Goal: Task Accomplishment & Management: Manage account settings

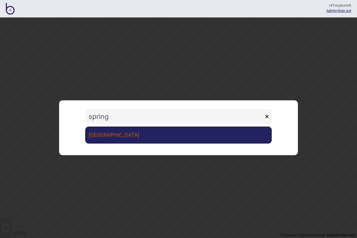
type input "spring"
click at [138, 136] on link "[GEOGRAPHIC_DATA]" at bounding box center [178, 134] width 186 height 17
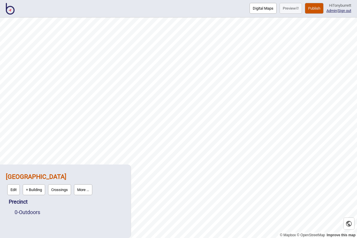
click at [68, 207] on div "0 - Outdoors" at bounding box center [70, 212] width 110 height 10
click at [30, 215] on div "0 - Outdoors" at bounding box center [70, 212] width 110 height 10
click at [30, 215] on link "0 - Outdoors" at bounding box center [28, 212] width 26 height 6
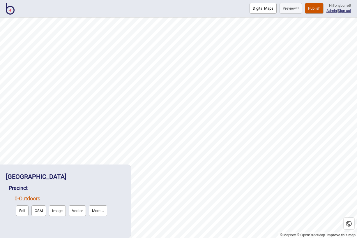
click at [37, 210] on button "OSM" at bounding box center [38, 210] width 15 height 11
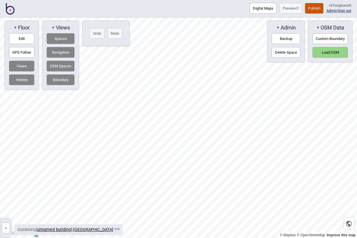
click at [336, 50] on button "Load OSM" at bounding box center [330, 52] width 36 height 11
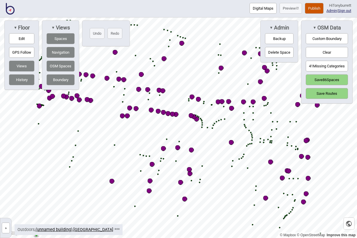
click at [22, 78] on button "History" at bounding box center [21, 79] width 25 height 11
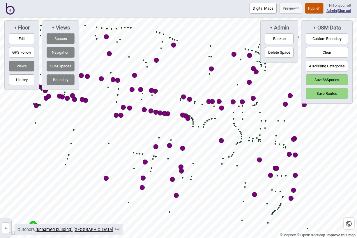
click at [325, 61] on button "41 Missing Categories" at bounding box center [327, 66] width 42 height 11
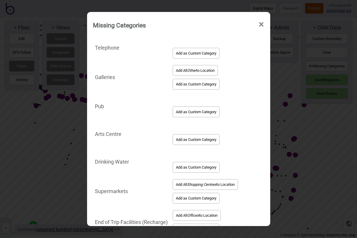
click at [198, 74] on button "Add All Other to Location" at bounding box center [195, 70] width 45 height 11
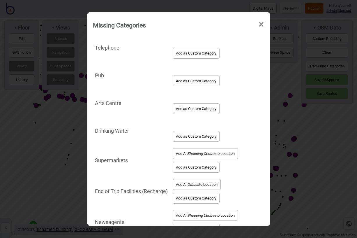
click at [194, 56] on button "Add as Custom Category" at bounding box center [196, 53] width 47 height 11
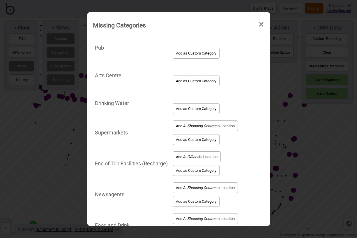
click at [188, 84] on button "Add as Custom Category" at bounding box center [196, 80] width 47 height 11
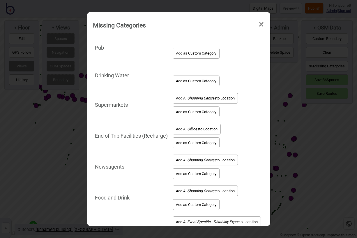
click at [189, 53] on button "Add as Custom Category" at bounding box center [196, 53] width 47 height 11
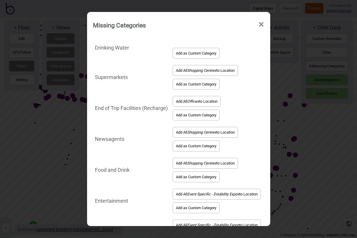
click at [188, 54] on button "Add as Custom Category" at bounding box center [196, 53] width 47 height 11
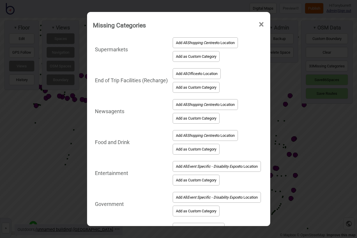
click at [201, 45] on button "Add All Shopping Centres to Location" at bounding box center [205, 42] width 65 height 11
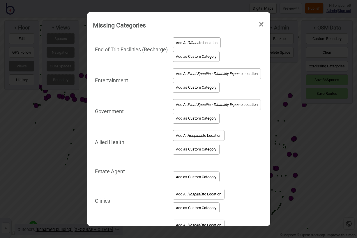
click at [203, 45] on button "Add All Offices to Location" at bounding box center [197, 42] width 48 height 11
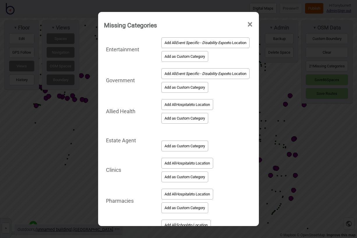
click at [203, 45] on button "Add All Event Specific - Disability Expos to Location" at bounding box center [205, 42] width 88 height 11
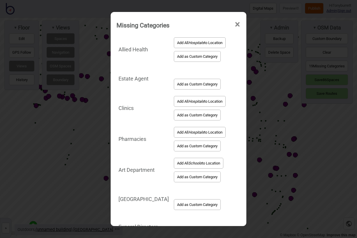
click at [203, 45] on button "Add All Hospitals to Location" at bounding box center [200, 42] width 52 height 11
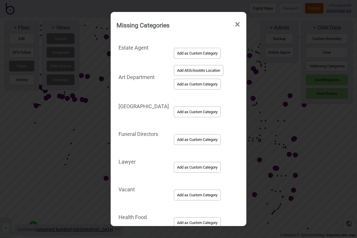
click at [196, 53] on button "Add as Custom Category" at bounding box center [197, 53] width 47 height 11
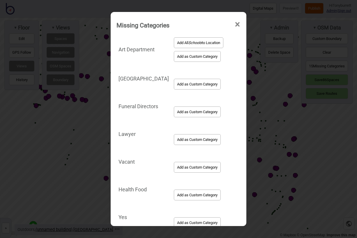
click at [193, 44] on em "Schools" at bounding box center [194, 42] width 13 height 4
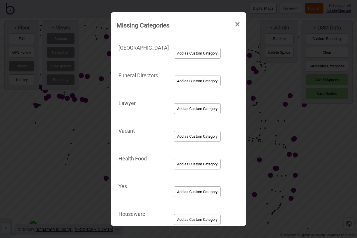
click at [190, 54] on button "Add as Custom Category" at bounding box center [197, 53] width 47 height 11
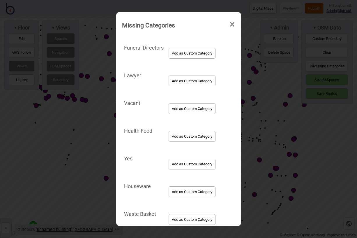
click at [187, 52] on button "Add as Custom Category" at bounding box center [192, 53] width 47 height 11
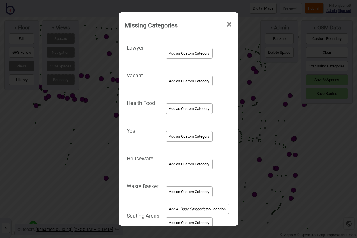
click at [187, 52] on button "Add as Custom Category" at bounding box center [189, 53] width 47 height 11
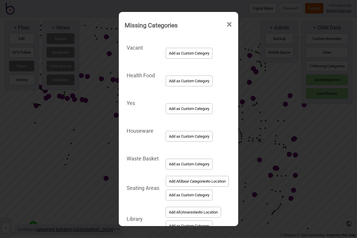
click at [187, 52] on button "Add as Custom Category" at bounding box center [189, 53] width 47 height 11
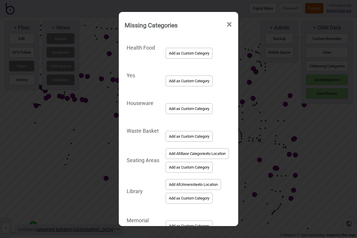
click at [187, 52] on button "Add as Custom Category" at bounding box center [189, 53] width 47 height 11
click at [187, 75] on button "Add as Custom Category" at bounding box center [189, 80] width 47 height 11
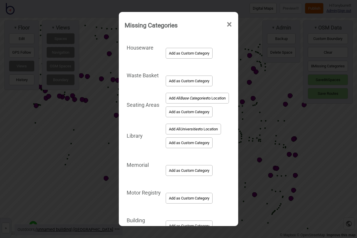
click at [187, 52] on button "Add as Custom Category" at bounding box center [189, 53] width 47 height 11
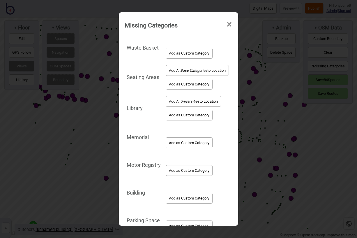
click at [187, 52] on button "Add as Custom Category" at bounding box center [189, 53] width 47 height 11
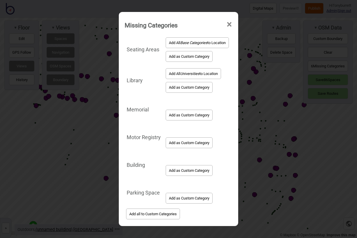
click at [188, 43] on em "Base Categories" at bounding box center [193, 42] width 27 height 4
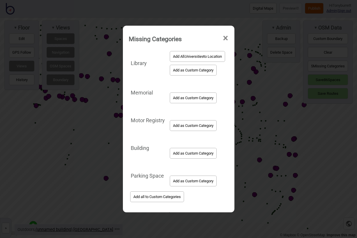
click at [186, 55] on em "Universities" at bounding box center [193, 56] width 19 height 4
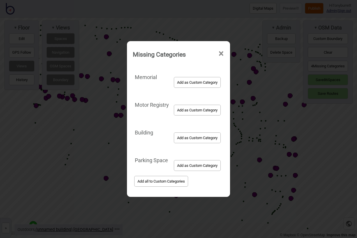
click at [183, 84] on button "Add as Custom Category" at bounding box center [197, 82] width 47 height 11
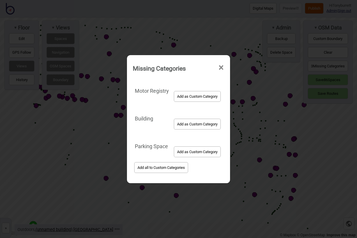
click at [183, 97] on button "Add as Custom Category" at bounding box center [197, 96] width 47 height 11
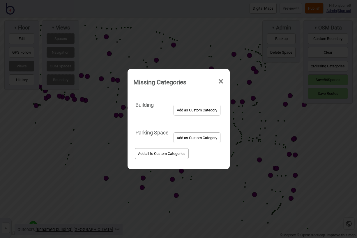
click at [183, 109] on button "Add as Custom Category" at bounding box center [196, 110] width 47 height 11
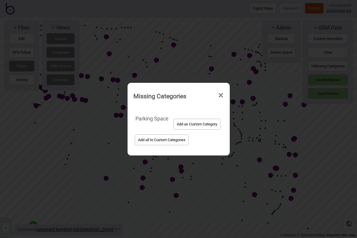
click at [194, 126] on button "Add as Custom Category" at bounding box center [196, 123] width 47 height 11
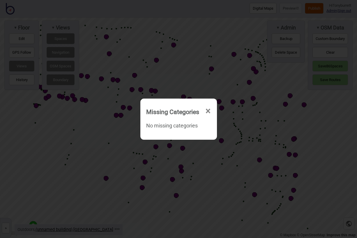
click at [208, 111] on span "×" at bounding box center [208, 110] width 6 height 19
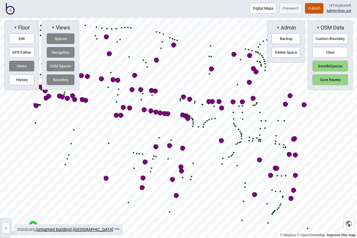
click at [334, 67] on button "Save 86 Spaces" at bounding box center [330, 66] width 36 height 11
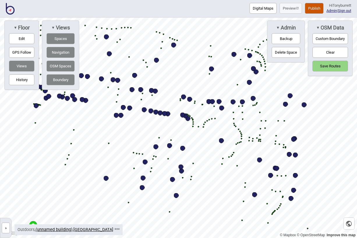
click at [331, 68] on button "Save Routes" at bounding box center [330, 66] width 36 height 11
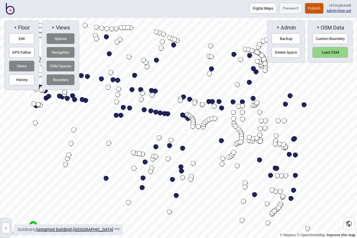
click at [314, 7] on button "Publish" at bounding box center [314, 8] width 19 height 11
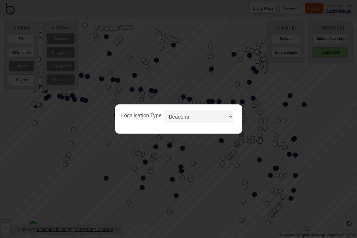
select select "Unspecified"
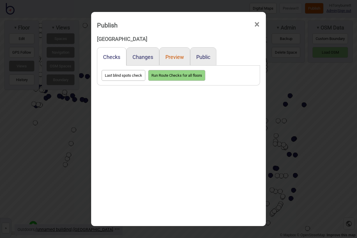
click at [169, 59] on button "Preview" at bounding box center [174, 57] width 19 height 6
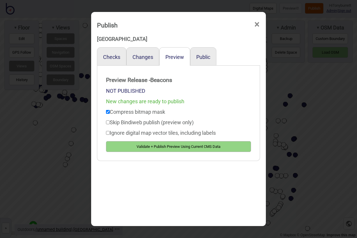
click at [161, 146] on button "Validate + Publish Preview Using Current CMS Data" at bounding box center [178, 146] width 145 height 11
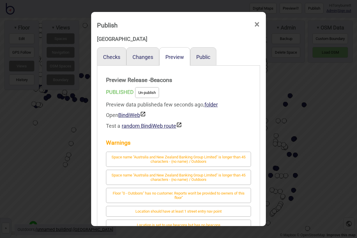
click at [256, 24] on span "×" at bounding box center [257, 24] width 6 height 19
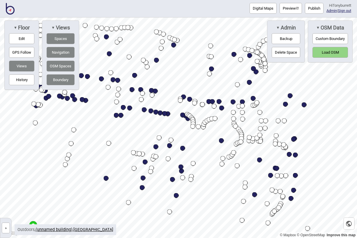
click at [8, 222] on button "»" at bounding box center [6, 227] width 8 height 11
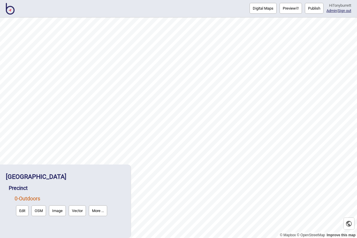
click at [93, 212] on button "More ..." at bounding box center [98, 210] width 18 height 11
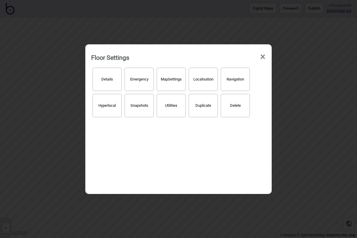
click at [194, 88] on button "Localisation" at bounding box center [203, 79] width 29 height 23
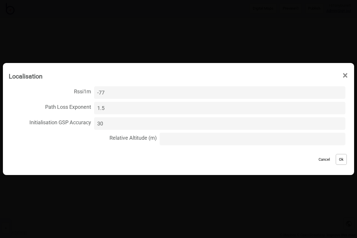
click at [340, 159] on button "Ok" at bounding box center [341, 159] width 11 height 11
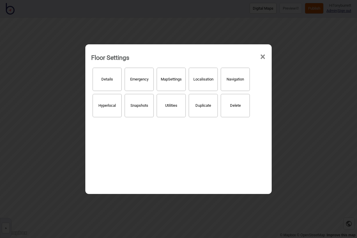
click at [263, 55] on span "×" at bounding box center [263, 56] width 6 height 19
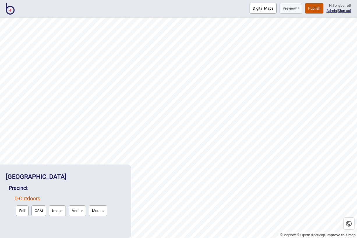
click at [312, 8] on button "Publish" at bounding box center [314, 8] width 19 height 11
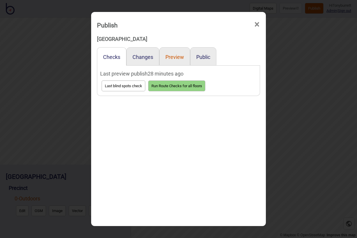
click at [177, 58] on button "Preview" at bounding box center [174, 57] width 19 height 6
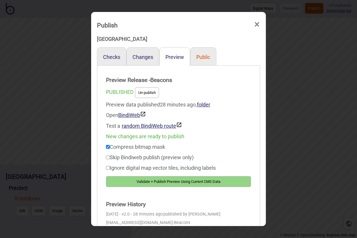
click at [203, 57] on button "Public" at bounding box center [203, 57] width 14 height 6
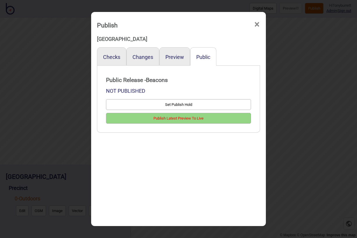
click at [169, 118] on button "Publish Latest Preview To Live" at bounding box center [178, 118] width 145 height 11
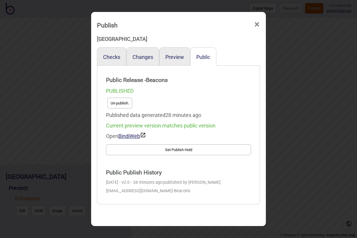
click at [256, 26] on span "×" at bounding box center [257, 24] width 6 height 19
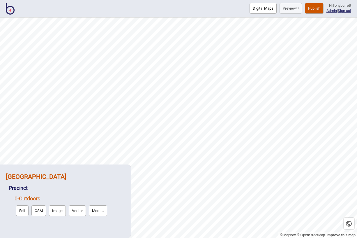
click at [34, 179] on strong "[GEOGRAPHIC_DATA]" at bounding box center [36, 176] width 61 height 7
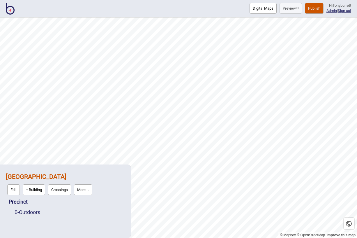
click at [16, 189] on button "Edit" at bounding box center [13, 189] width 13 height 11
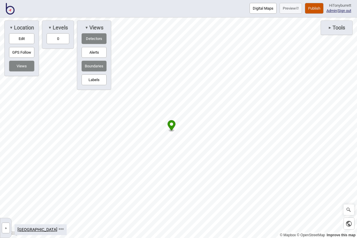
click at [23, 35] on button "Edit" at bounding box center [21, 38] width 25 height 11
click at [316, 17] on div at bounding box center [178, 17] width 357 height 0
click at [334, 17] on div at bounding box center [178, 17] width 357 height 0
click at [311, 6] on button "Publish" at bounding box center [314, 8] width 19 height 11
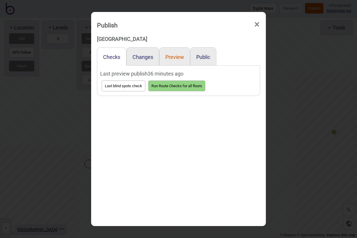
click at [169, 54] on button "Preview" at bounding box center [174, 57] width 19 height 6
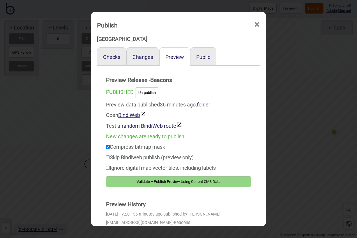
click at [150, 180] on button "Validate + Publish Preview Using Current CMS Data" at bounding box center [178, 181] width 145 height 11
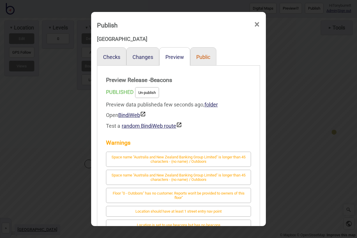
click at [202, 58] on button "Public" at bounding box center [203, 57] width 14 height 6
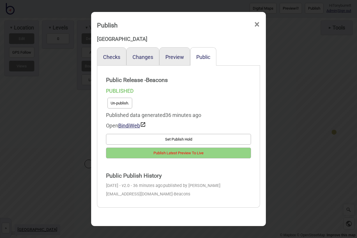
click at [156, 152] on button "Publish Latest Preview To Live" at bounding box center [178, 152] width 145 height 11
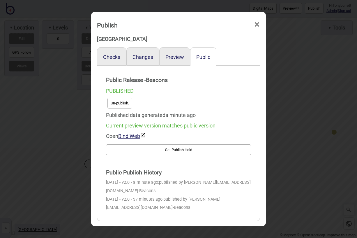
click at [257, 24] on span "×" at bounding box center [257, 24] width 6 height 19
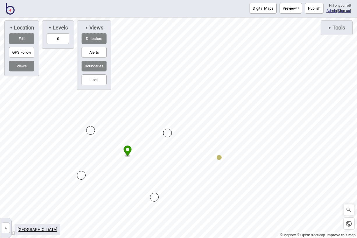
click at [7, 226] on button "»" at bounding box center [6, 227] width 8 height 11
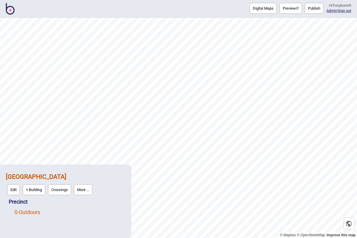
click at [23, 210] on link "0 - Outdoors" at bounding box center [28, 212] width 26 height 6
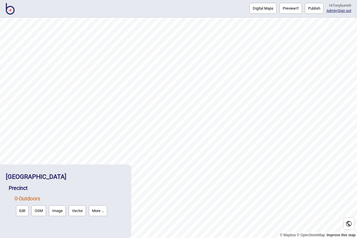
click at [24, 209] on button "Edit" at bounding box center [22, 210] width 13 height 11
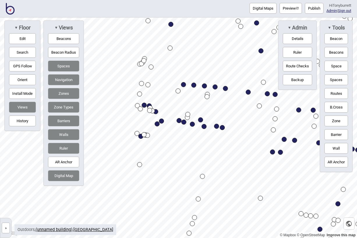
click at [327, 164] on div "© Mapbox © OpenStreetMap Improve this map » Springwood Shopping Strip Precinct …" at bounding box center [178, 127] width 357 height 220
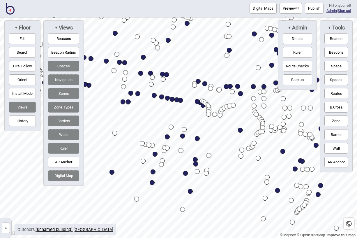
click at [0, 0] on html "Digital Maps Preview Publish Hi Tonyburrett Admin | Sign out © Mapbox © OpenStr…" at bounding box center [178, 0] width 357 height 0
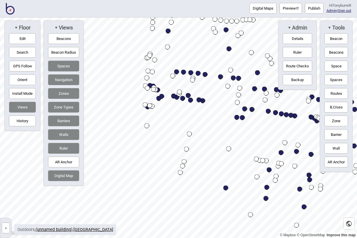
click at [310, 9] on button "Publish" at bounding box center [314, 8] width 19 height 11
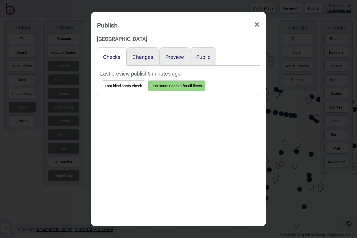
click at [200, 63] on div "Public" at bounding box center [203, 56] width 26 height 18
click at [197, 60] on div "Public" at bounding box center [203, 56] width 26 height 18
click at [200, 58] on button "Public" at bounding box center [203, 57] width 14 height 6
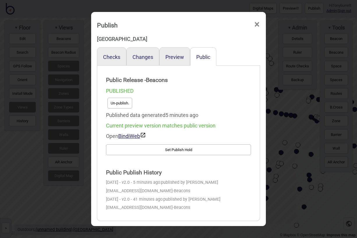
click at [116, 107] on button "Un-publish." at bounding box center [119, 103] width 25 height 11
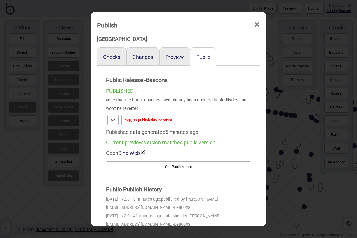
click at [142, 119] on button "Yep, un-publish this location!" at bounding box center [148, 119] width 54 height 11
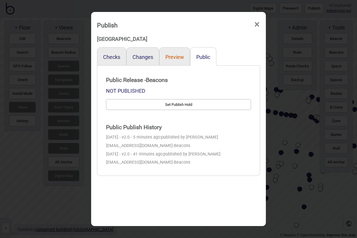
click at [169, 56] on button "Preview" at bounding box center [174, 57] width 19 height 6
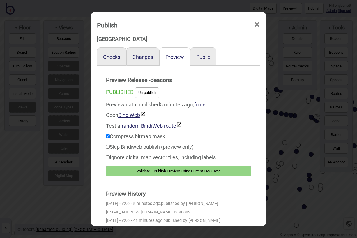
click at [149, 90] on button "Un-publish" at bounding box center [147, 92] width 24 height 11
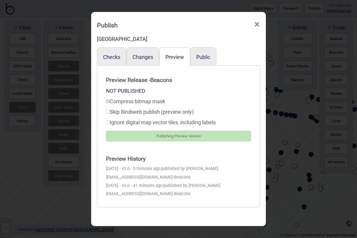
click at [258, 24] on span "×" at bounding box center [257, 24] width 6 height 19
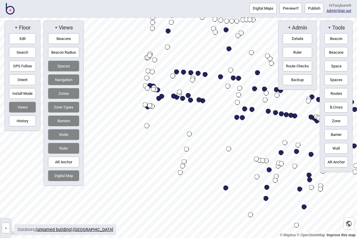
click at [8, 223] on button "»" at bounding box center [6, 227] width 8 height 11
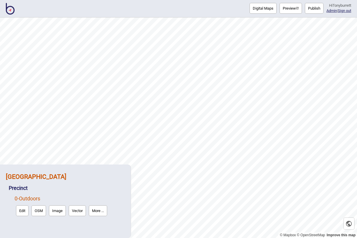
click at [57, 177] on strong "[GEOGRAPHIC_DATA]" at bounding box center [36, 176] width 61 height 7
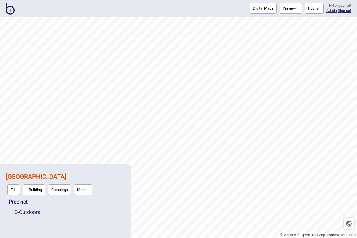
click at [86, 190] on button "More ..." at bounding box center [83, 189] width 18 height 11
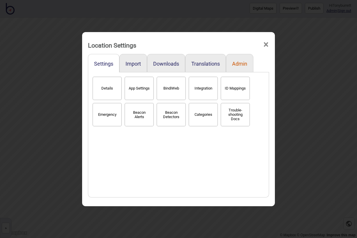
click at [240, 62] on button "Admin" at bounding box center [239, 64] width 15 height 6
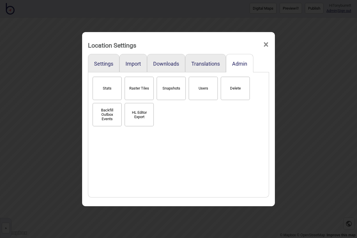
click at [233, 89] on button "Delete" at bounding box center [235, 88] width 29 height 23
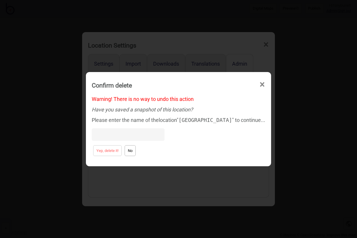
drag, startPoint x: 168, startPoint y: 120, endPoint x: 246, endPoint y: 121, distance: 77.7
click at [246, 121] on div "Please enter the name of the location " [GEOGRAPHIC_DATA] " to continue..." at bounding box center [178, 129] width 173 height 29
copy div "[GEOGRAPHIC_DATA]"
click at [92, 137] on input at bounding box center [128, 134] width 73 height 13
paste input "[GEOGRAPHIC_DATA]"
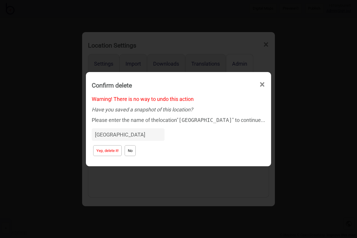
type input "[GEOGRAPHIC_DATA]"
click at [95, 152] on button "Yep, delete it!" at bounding box center [107, 150] width 29 height 11
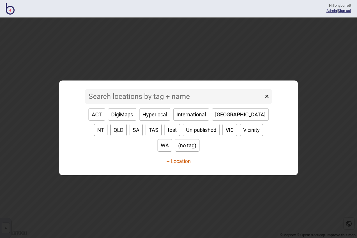
click at [173, 158] on button "+ Location" at bounding box center [179, 161] width 24 height 6
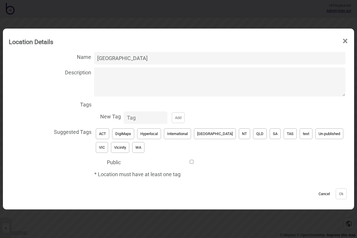
type input "[GEOGRAPHIC_DATA]"
click at [300, 132] on button "test" at bounding box center [306, 133] width 13 height 11
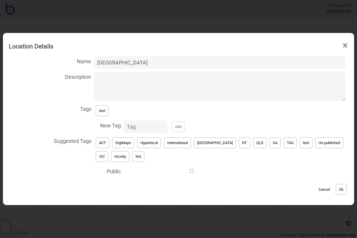
click at [201, 141] on button "[GEOGRAPHIC_DATA]" at bounding box center [215, 142] width 42 height 11
click at [341, 189] on button "Ok" at bounding box center [341, 189] width 11 height 11
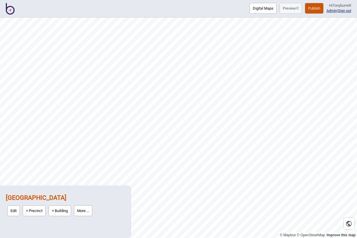
click at [21, 206] on link "Edit" at bounding box center [13, 210] width 15 height 14
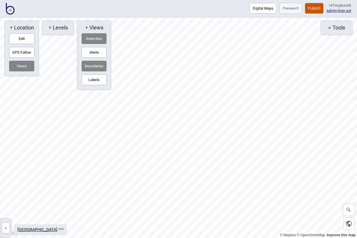
click at [330, 21] on div "► Tools" at bounding box center [336, 27] width 32 height 15
click at [328, 29] on span "►" at bounding box center [329, 27] width 3 height 4
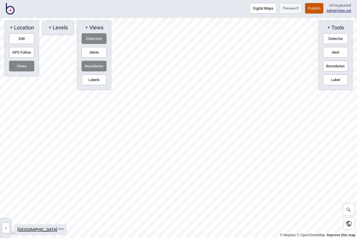
click at [330, 38] on button "Detector" at bounding box center [335, 38] width 25 height 11
click at [21, 35] on button "Edit" at bounding box center [21, 38] width 25 height 11
click at [219, 17] on div at bounding box center [178, 17] width 357 height 0
click at [327, 65] on button "Boundaries" at bounding box center [335, 66] width 25 height 11
click at [87, 25] on span "▼" at bounding box center [86, 27] width 3 height 6
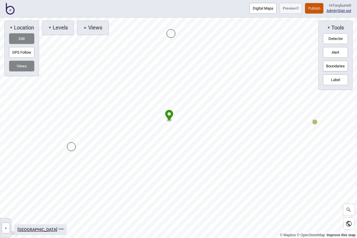
click at [72, 146] on div "Map marker" at bounding box center [71, 146] width 9 height 9
click at [31, 51] on button "GPS Follow" at bounding box center [21, 52] width 25 height 11
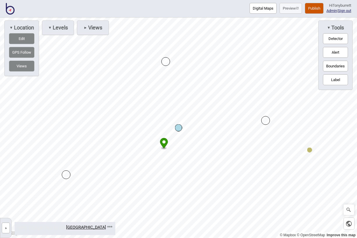
click at [25, 53] on button "GPS Follow" at bounding box center [21, 52] width 25 height 11
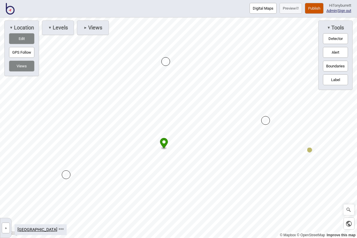
click at [7, 229] on button "»" at bounding box center [6, 227] width 8 height 11
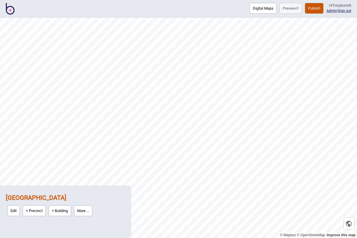
click at [33, 210] on button "+ Precinct" at bounding box center [34, 210] width 23 height 11
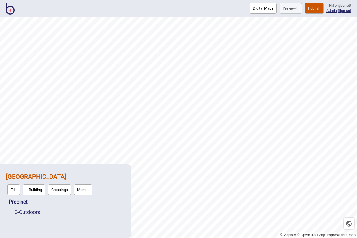
click at [33, 210] on link "0 - Outdoors" at bounding box center [28, 212] width 26 height 6
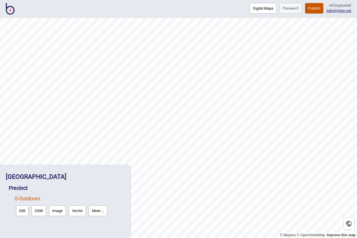
click at [36, 210] on button "OSM" at bounding box center [38, 210] width 15 height 11
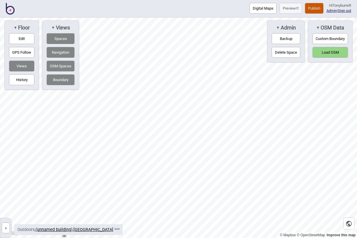
click at [19, 50] on button "GPS Follow" at bounding box center [21, 52] width 25 height 11
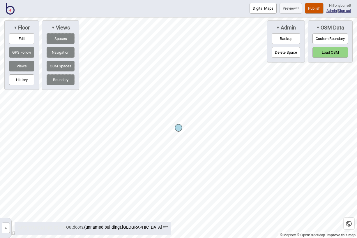
click at [333, 37] on button "Custom Boundary" at bounding box center [330, 38] width 36 height 11
click at [86, 156] on div "Map marker" at bounding box center [86, 155] width 9 height 9
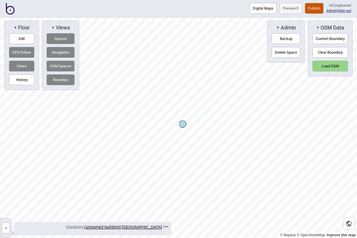
click at [331, 65] on button "Load OSM" at bounding box center [330, 66] width 36 height 11
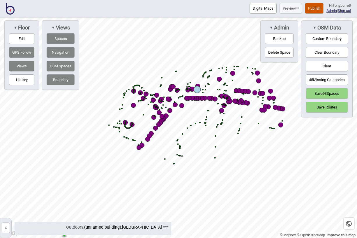
click at [332, 79] on button "45 Missing Categories" at bounding box center [327, 79] width 42 height 11
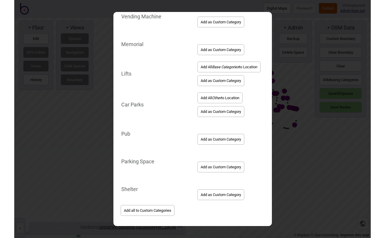
scroll to position [1156, 0]
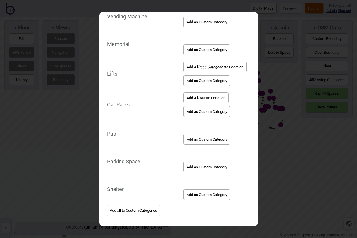
click at [142, 209] on button "Add all to Custom Categories" at bounding box center [134, 210] width 54 height 11
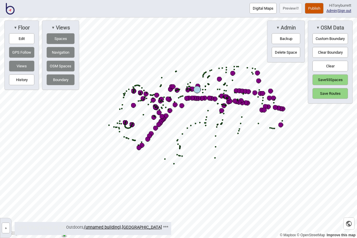
click at [334, 79] on button "Save 93 Spaces" at bounding box center [330, 79] width 36 height 11
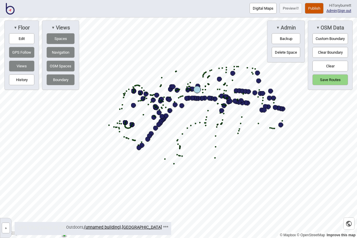
click at [335, 78] on button "Save Routes" at bounding box center [330, 79] width 36 height 11
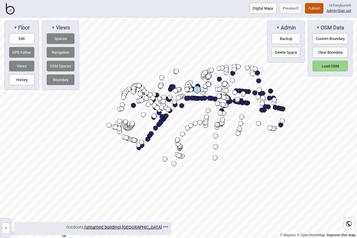
click at [7, 229] on button "»" at bounding box center [6, 227] width 8 height 11
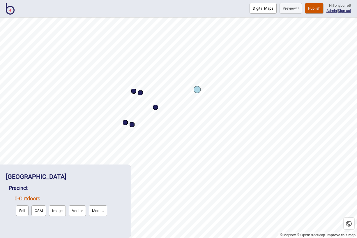
click at [22, 209] on button "Edit" at bounding box center [22, 210] width 13 height 11
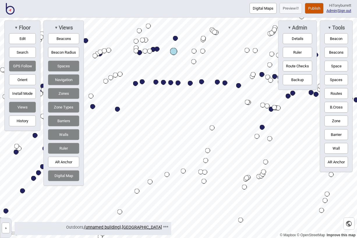
click at [312, 8] on button "Publish" at bounding box center [314, 8] width 19 height 11
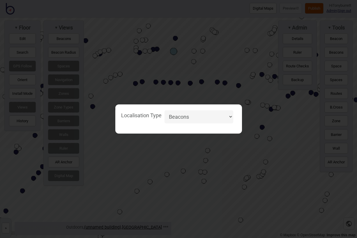
select select "Unspecified"
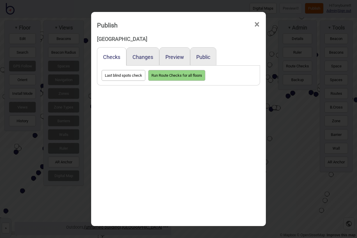
click at [255, 25] on span "×" at bounding box center [257, 24] width 6 height 19
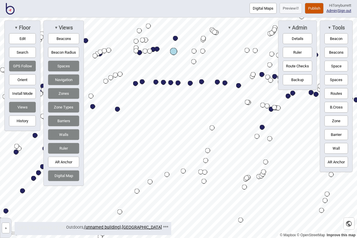
click at [6, 227] on button "»" at bounding box center [6, 227] width 8 height 11
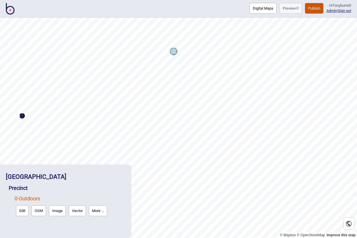
click at [99, 208] on button "More ..." at bounding box center [98, 210] width 18 height 11
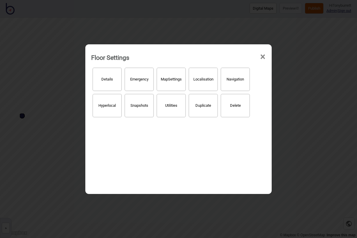
click at [202, 78] on button "Localisation" at bounding box center [203, 79] width 29 height 23
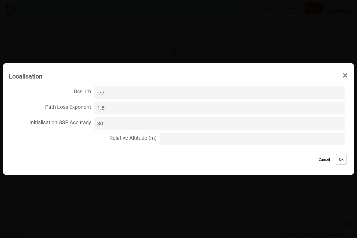
click at [341, 159] on button "Ok" at bounding box center [341, 159] width 11 height 11
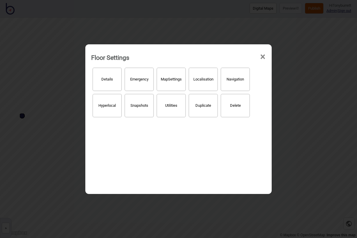
click at [263, 56] on span "×" at bounding box center [263, 56] width 6 height 19
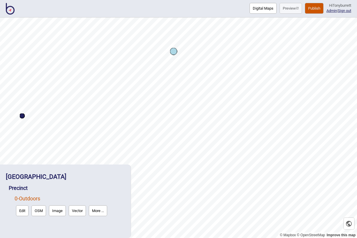
click at [308, 11] on button "Publish" at bounding box center [314, 8] width 19 height 11
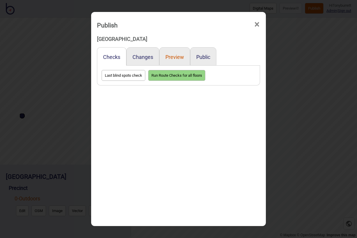
click at [174, 55] on button "Preview" at bounding box center [174, 57] width 19 height 6
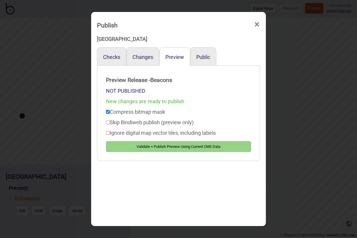
click at [144, 146] on button "Validate + Publish Preview Using Current CMS Data" at bounding box center [178, 146] width 145 height 11
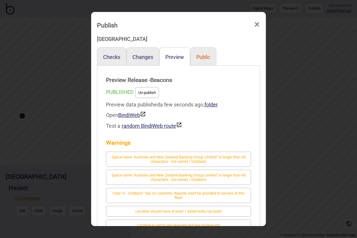
click at [201, 59] on button "Public" at bounding box center [203, 57] width 14 height 6
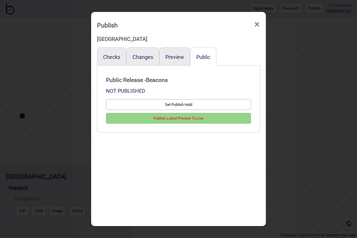
click at [171, 120] on button "Publish Latest Preview To Live" at bounding box center [178, 118] width 145 height 11
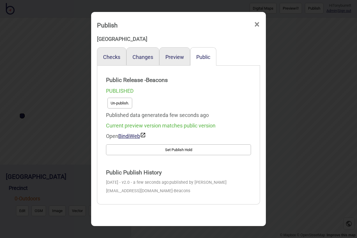
click at [257, 23] on span "×" at bounding box center [257, 24] width 6 height 19
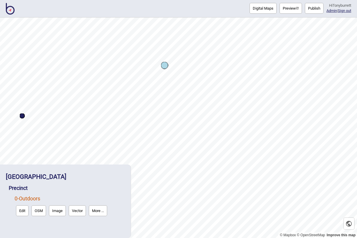
click at [13, 9] on img at bounding box center [10, 9] width 9 height 12
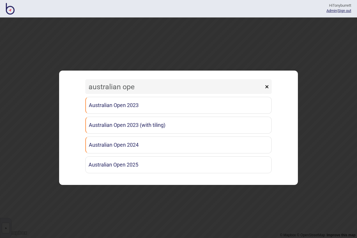
type input "australian open"
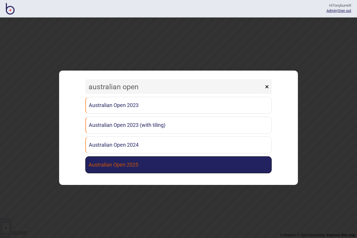
click at [130, 163] on link "Australian Open 2025" at bounding box center [178, 164] width 186 height 17
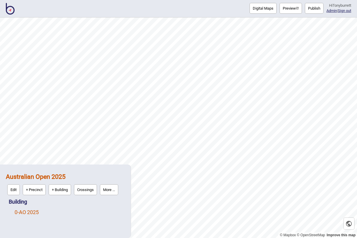
click at [31, 212] on link "0 - AO 2025" at bounding box center [27, 212] width 24 height 6
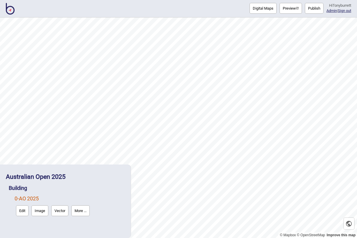
click at [22, 211] on button "Edit" at bounding box center [22, 210] width 13 height 11
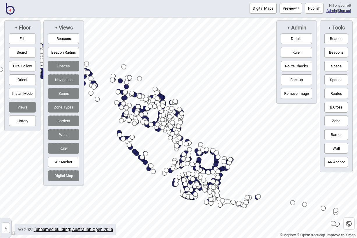
click at [55, 36] on button "Beacons" at bounding box center [63, 38] width 31 height 11
click at [56, 176] on button "Digital Map" at bounding box center [63, 175] width 31 height 11
click at [59, 148] on button "Ruler" at bounding box center [63, 148] width 31 height 11
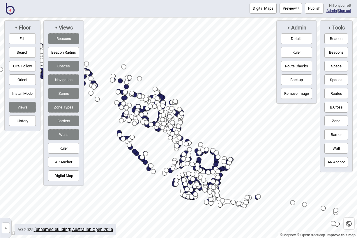
click at [60, 136] on button "Walls" at bounding box center [63, 134] width 31 height 11
click at [61, 120] on button "Barriers" at bounding box center [63, 120] width 31 height 11
click at [61, 104] on button "Zone Types" at bounding box center [63, 107] width 31 height 11
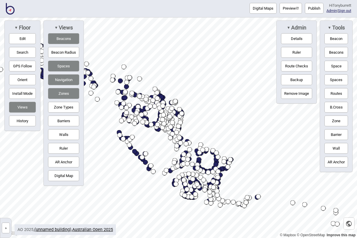
click at [61, 94] on button "Zones" at bounding box center [63, 93] width 31 height 11
click at [61, 76] on button "Navigation" at bounding box center [63, 79] width 31 height 11
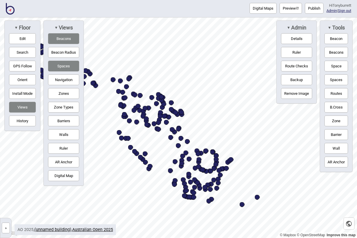
click at [61, 69] on button "Spaces" at bounding box center [63, 66] width 31 height 11
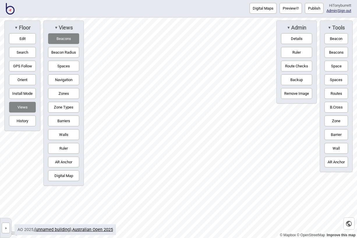
click at [7, 228] on button "»" at bounding box center [6, 227] width 8 height 11
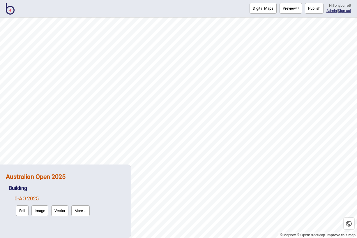
click at [44, 176] on strong "Australian Open 2025" at bounding box center [36, 176] width 60 height 7
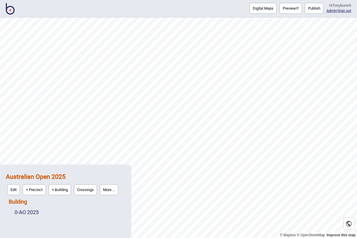
click at [20, 201] on link "Building" at bounding box center [18, 201] width 18 height 6
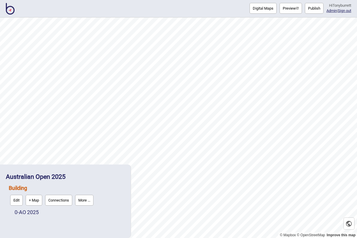
click at [51, 223] on div "Australian Open 2025 Building Edit + Map Connections More ... 0 - AO 2025" at bounding box center [65, 201] width 125 height 68
click at [49, 214] on div "0 - AO 2025" at bounding box center [70, 212] width 110 height 10
click at [35, 214] on link "0 - AO 2025" at bounding box center [27, 212] width 24 height 6
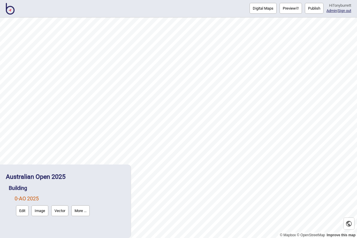
click at [101, 189] on div "Building" at bounding box center [67, 188] width 116 height 10
click at [23, 209] on button "Edit" at bounding box center [22, 210] width 13 height 11
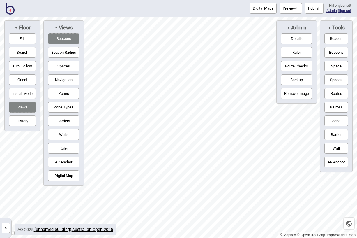
click at [68, 35] on button "Beacons" at bounding box center [63, 38] width 31 height 11
click at [5, 43] on div "© Mapbox © OpenStreetMap Improve this map » Australian Open 2025 Building 0 - A…" at bounding box center [178, 127] width 357 height 220
click at [6, 11] on img at bounding box center [10, 9] width 9 height 12
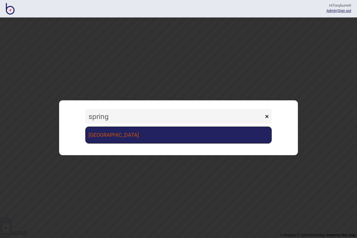
type input "spring"
click at [196, 134] on link "[GEOGRAPHIC_DATA]" at bounding box center [178, 134] width 186 height 17
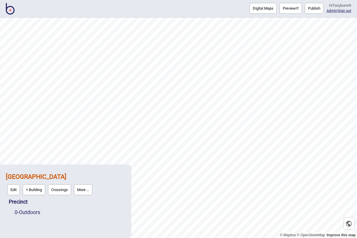
click at [309, 8] on button "Publish" at bounding box center [314, 8] width 19 height 11
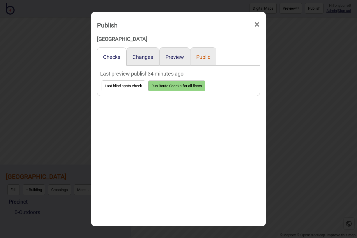
click at [202, 55] on button "Public" at bounding box center [203, 57] width 14 height 6
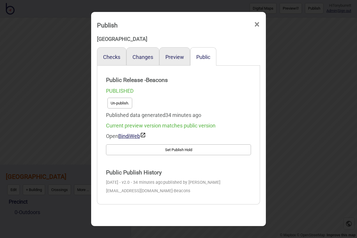
click at [117, 103] on button "Un-publish." at bounding box center [119, 103] width 25 height 11
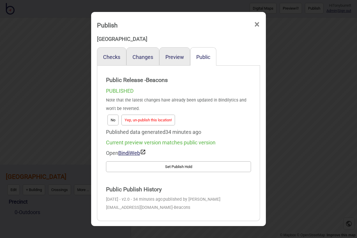
click at [159, 121] on button "Yep, un-publish this location!" at bounding box center [148, 119] width 54 height 11
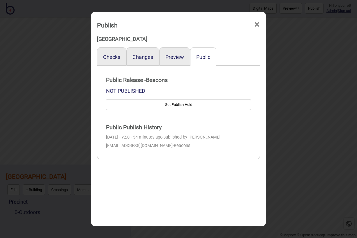
click at [255, 26] on span "×" at bounding box center [257, 24] width 6 height 19
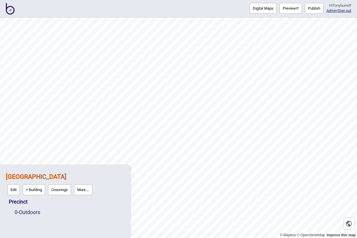
click at [86, 187] on button "More ..." at bounding box center [83, 189] width 18 height 11
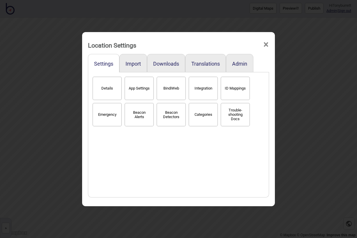
click at [174, 84] on button "BindiWeb" at bounding box center [171, 88] width 29 height 23
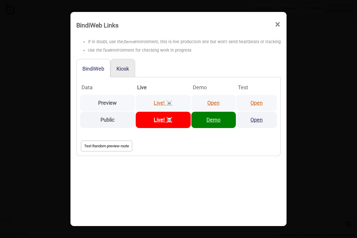
click at [218, 101] on link "Open" at bounding box center [213, 103] width 12 height 6
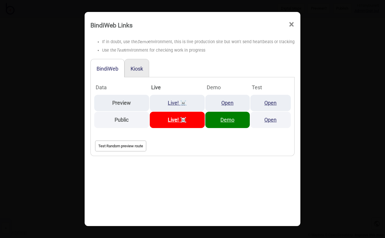
click at [222, 65] on div at bounding box center [222, 68] width 146 height 18
click at [289, 24] on span "×" at bounding box center [292, 24] width 6 height 19
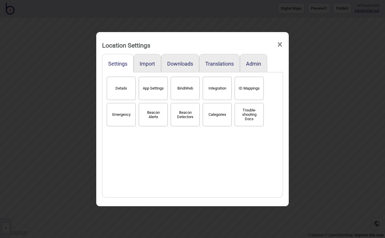
click at [279, 43] on span "×" at bounding box center [280, 44] width 6 height 19
